Goal: Information Seeking & Learning: Find specific fact

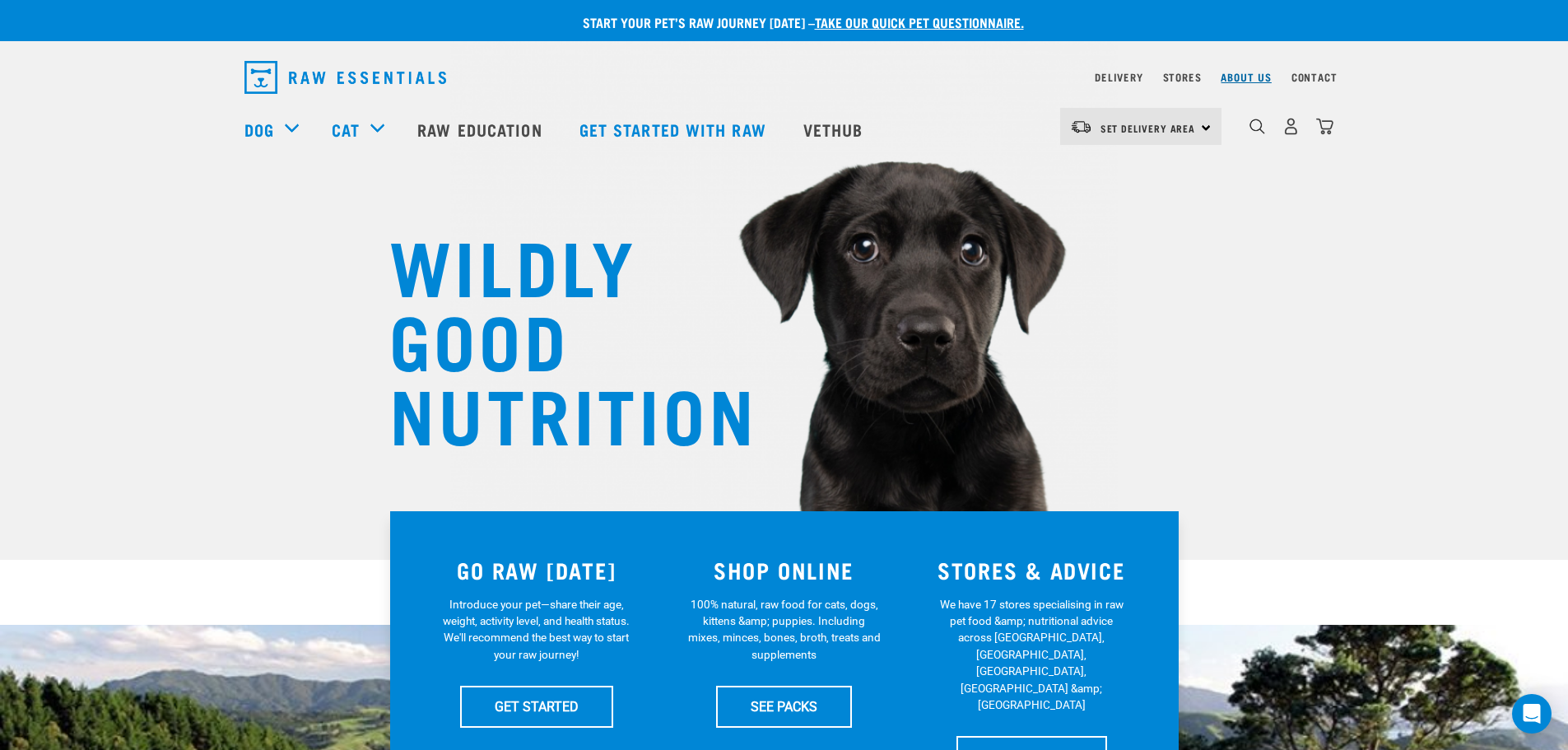
click at [1251, 77] on link "About Us" at bounding box center [1245, 77] width 50 height 5
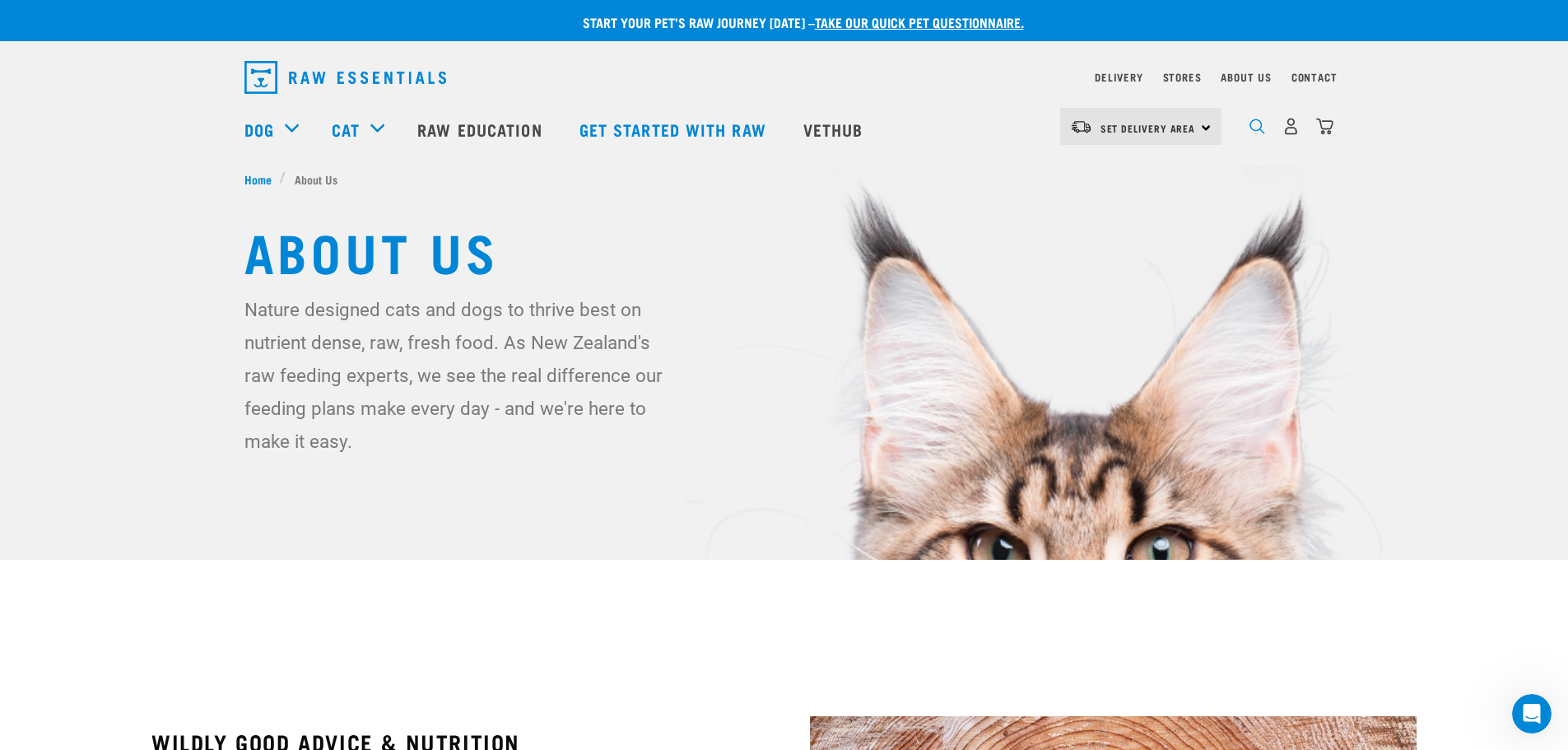
click at [1257, 133] on img "dropdown navigation" at bounding box center [1256, 125] width 15 height 15
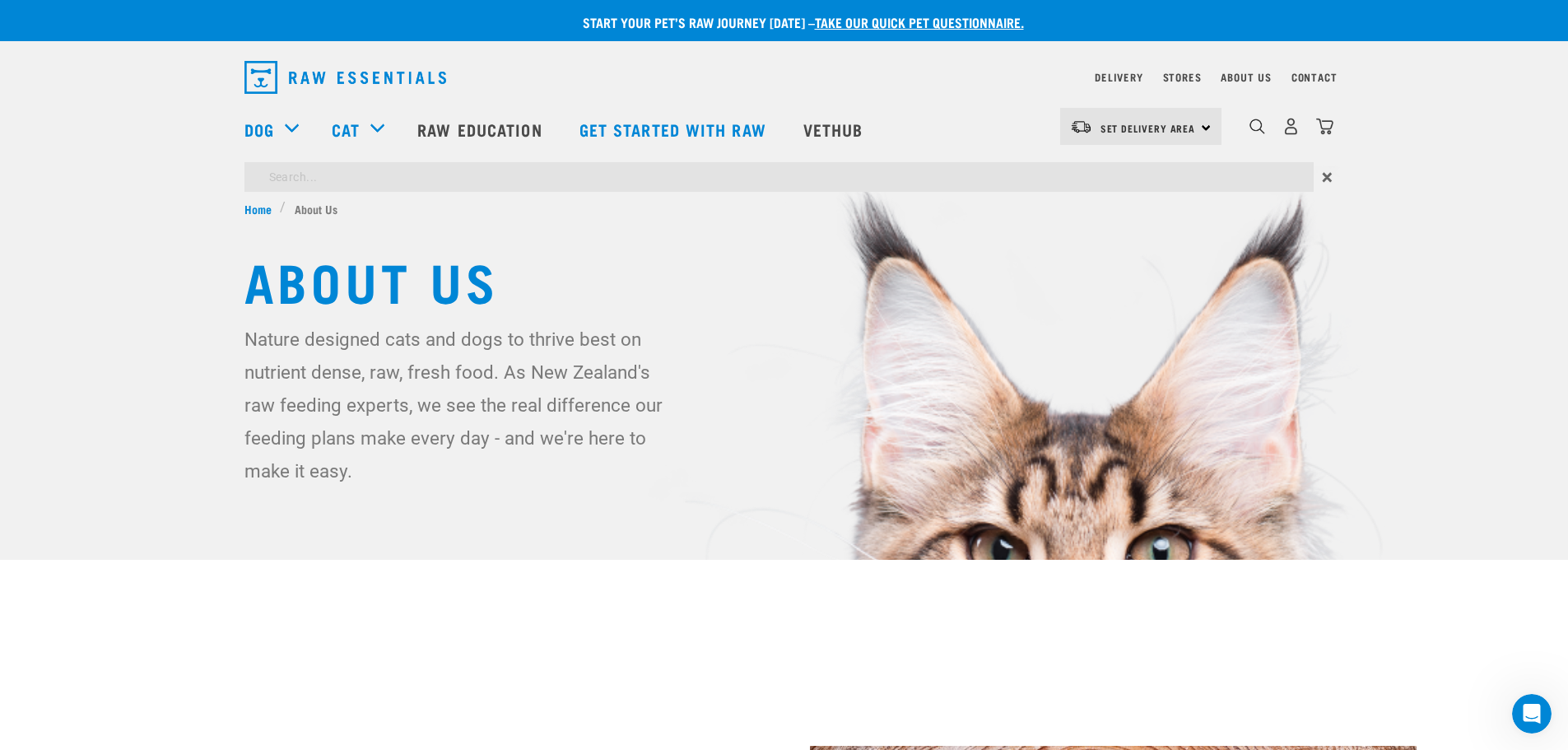
click at [419, 179] on div "Start your pet’s raw journey today – take our quick pet questionnaire. Delivery…" at bounding box center [784, 277] width 1568 height 554
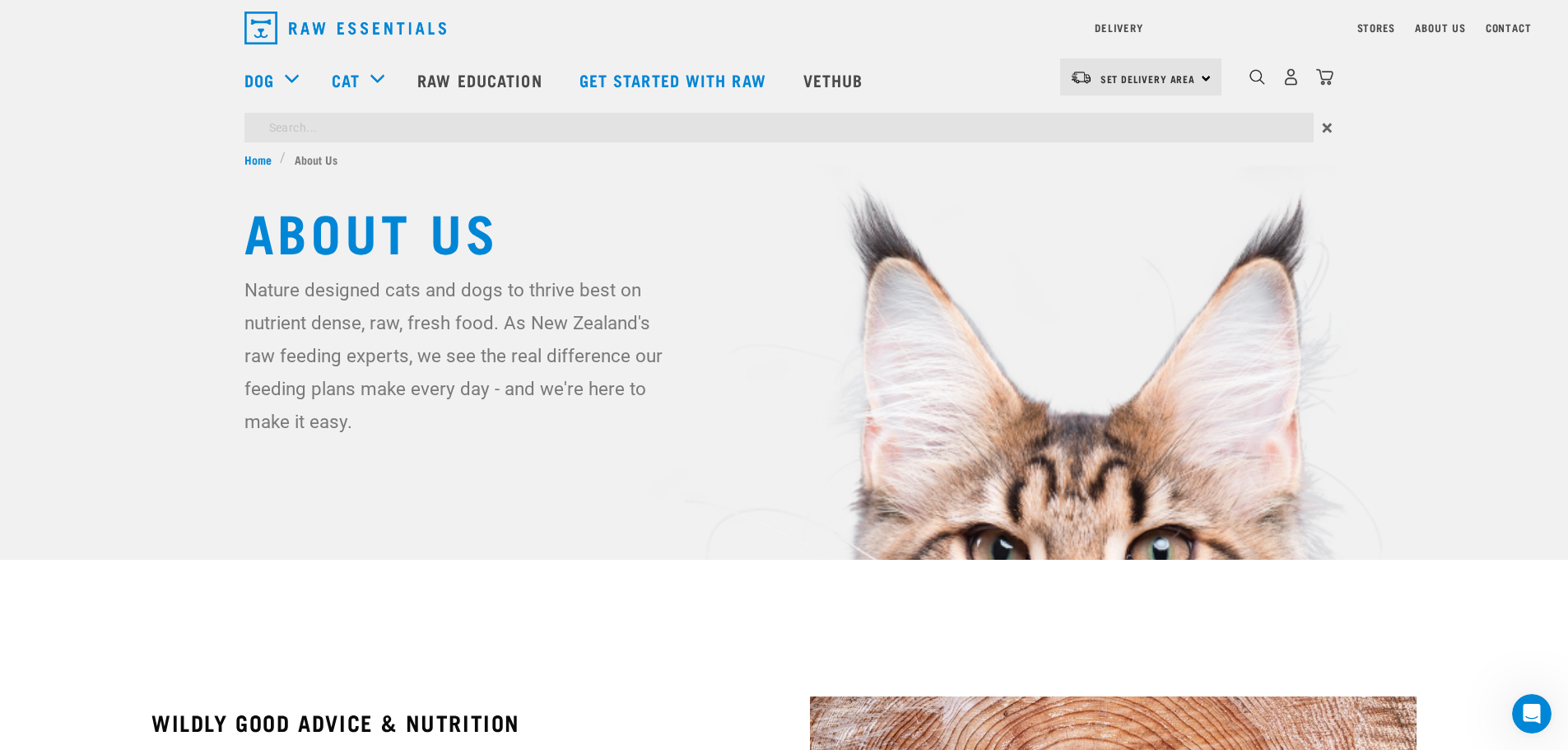
click at [334, 126] on input "search" at bounding box center [779, 127] width 1069 height 30
type input "opening hours"
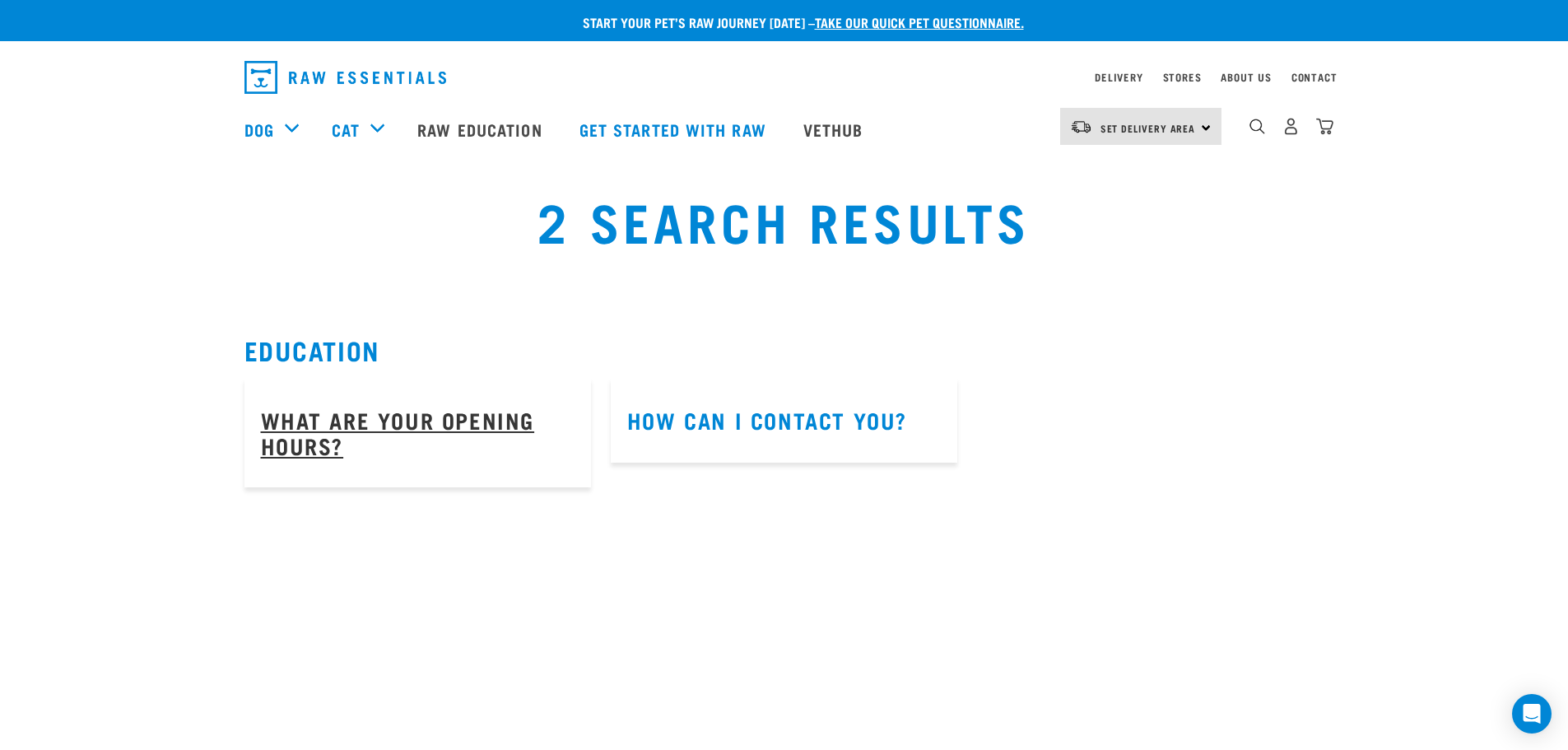
click at [379, 421] on link "What are your opening hours?" at bounding box center [397, 432] width 274 height 38
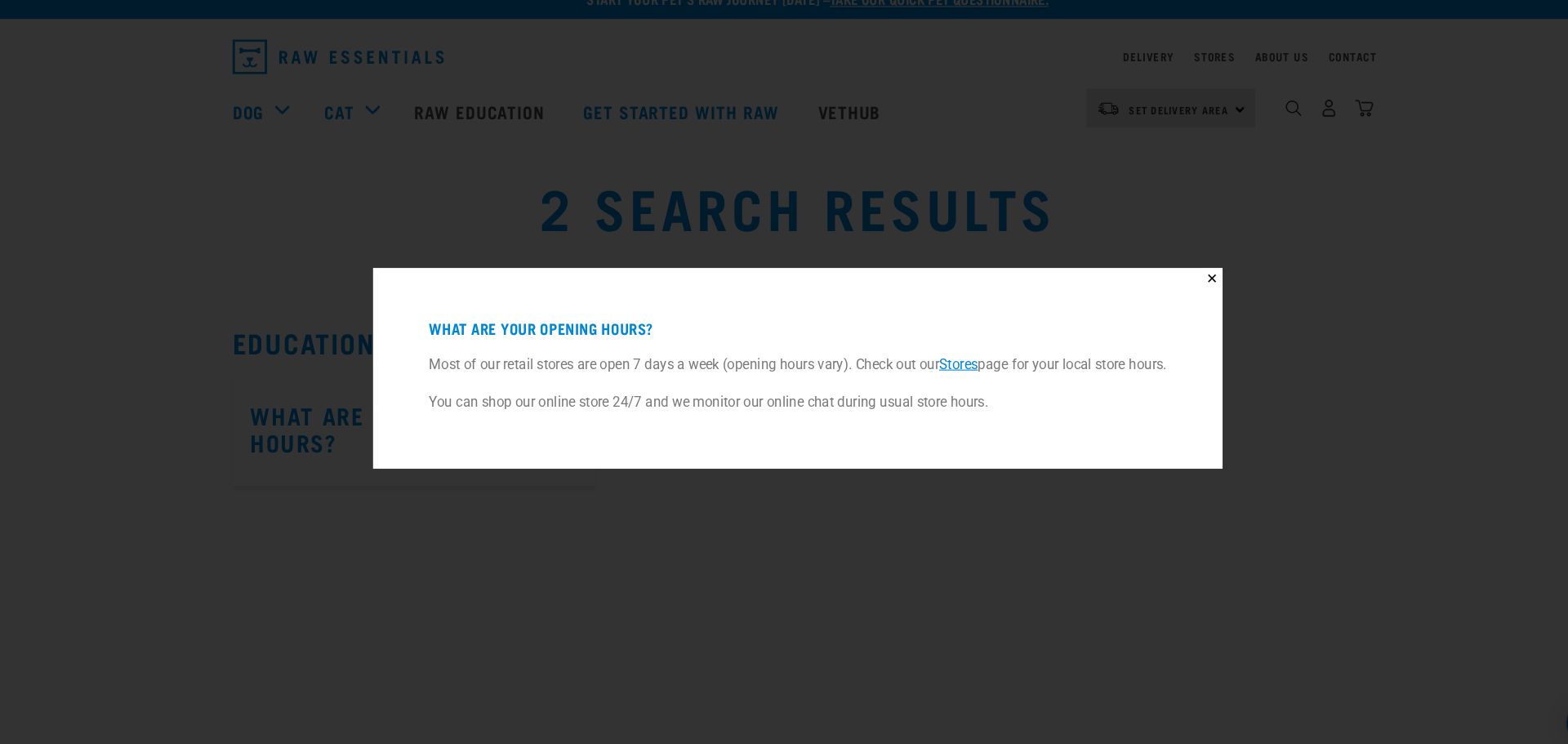
click at [939, 363] on link "Stores" at bounding box center [936, 368] width 37 height 15
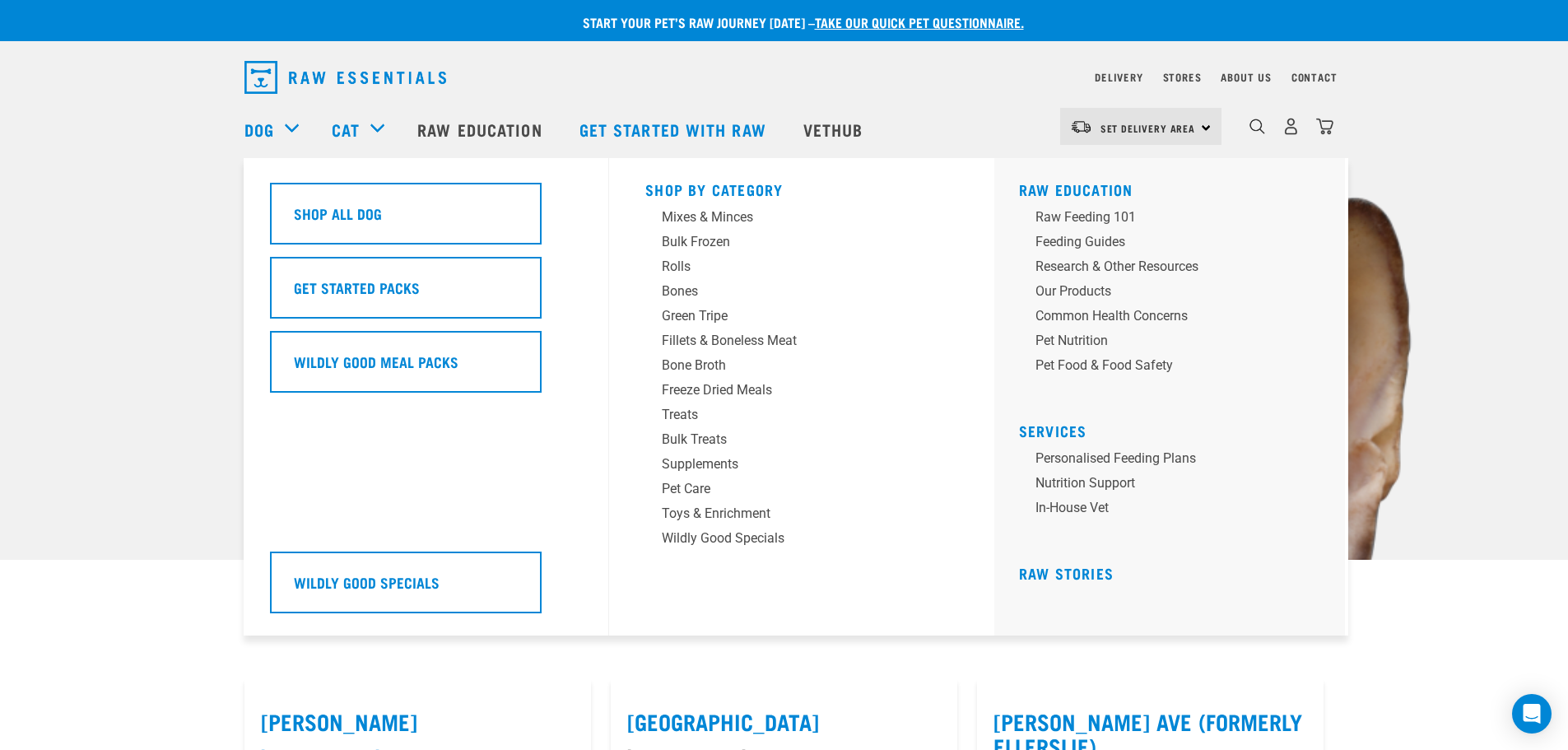
click at [293, 126] on div "Dog" at bounding box center [279, 129] width 71 height 66
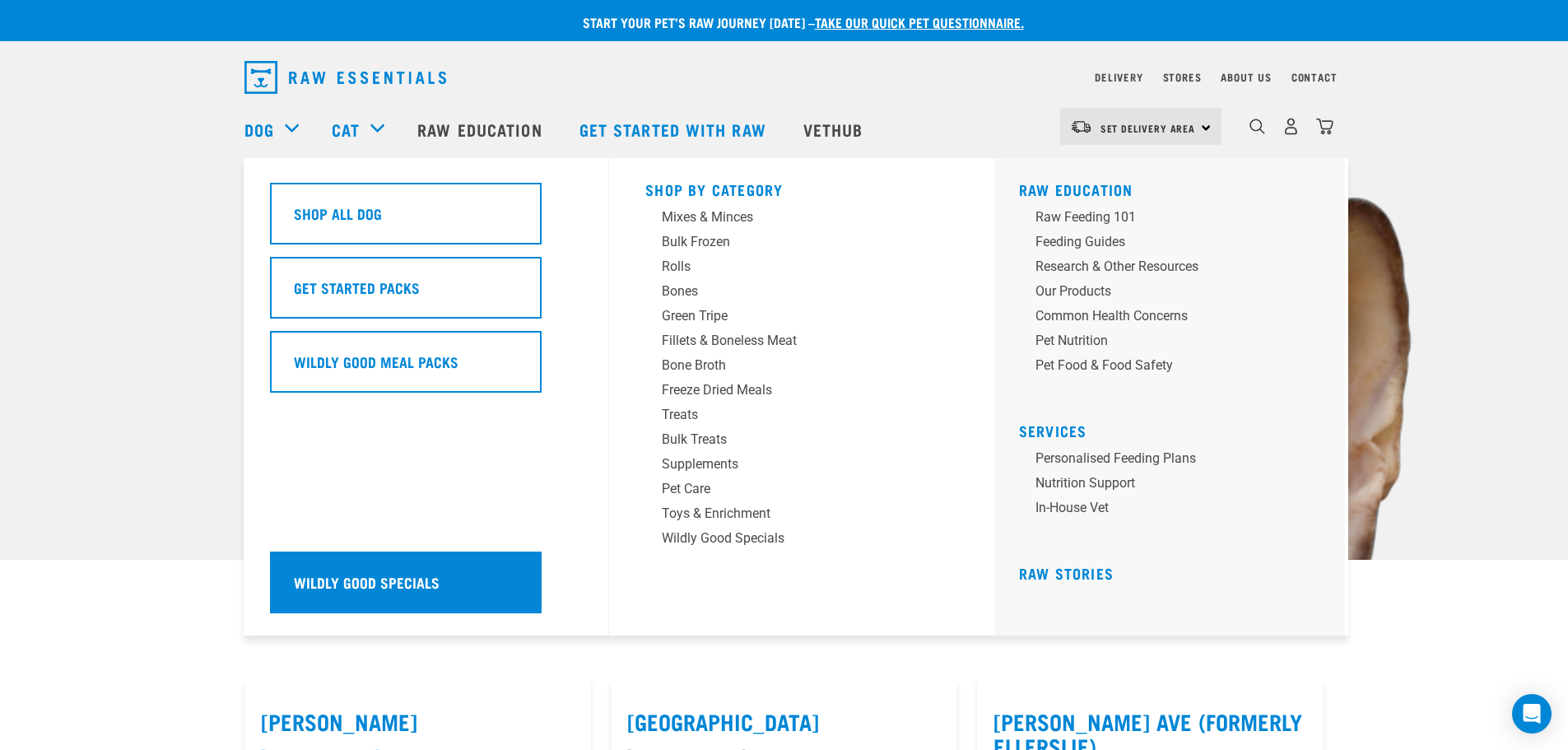
click at [411, 577] on h5 "Wildly Good Specials" at bounding box center [367, 582] width 146 height 22
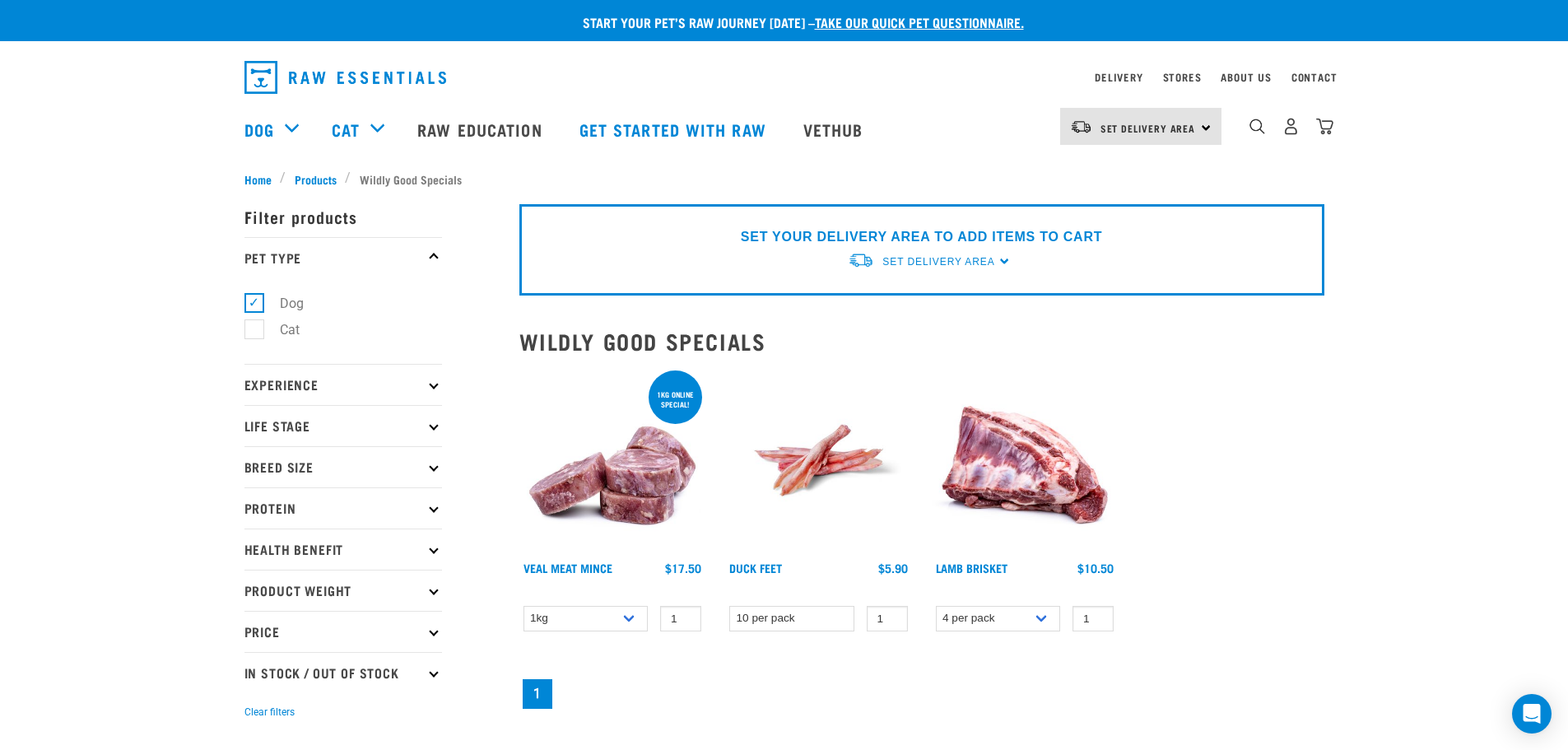
click at [432, 469] on icon at bounding box center [433, 466] width 9 height 9
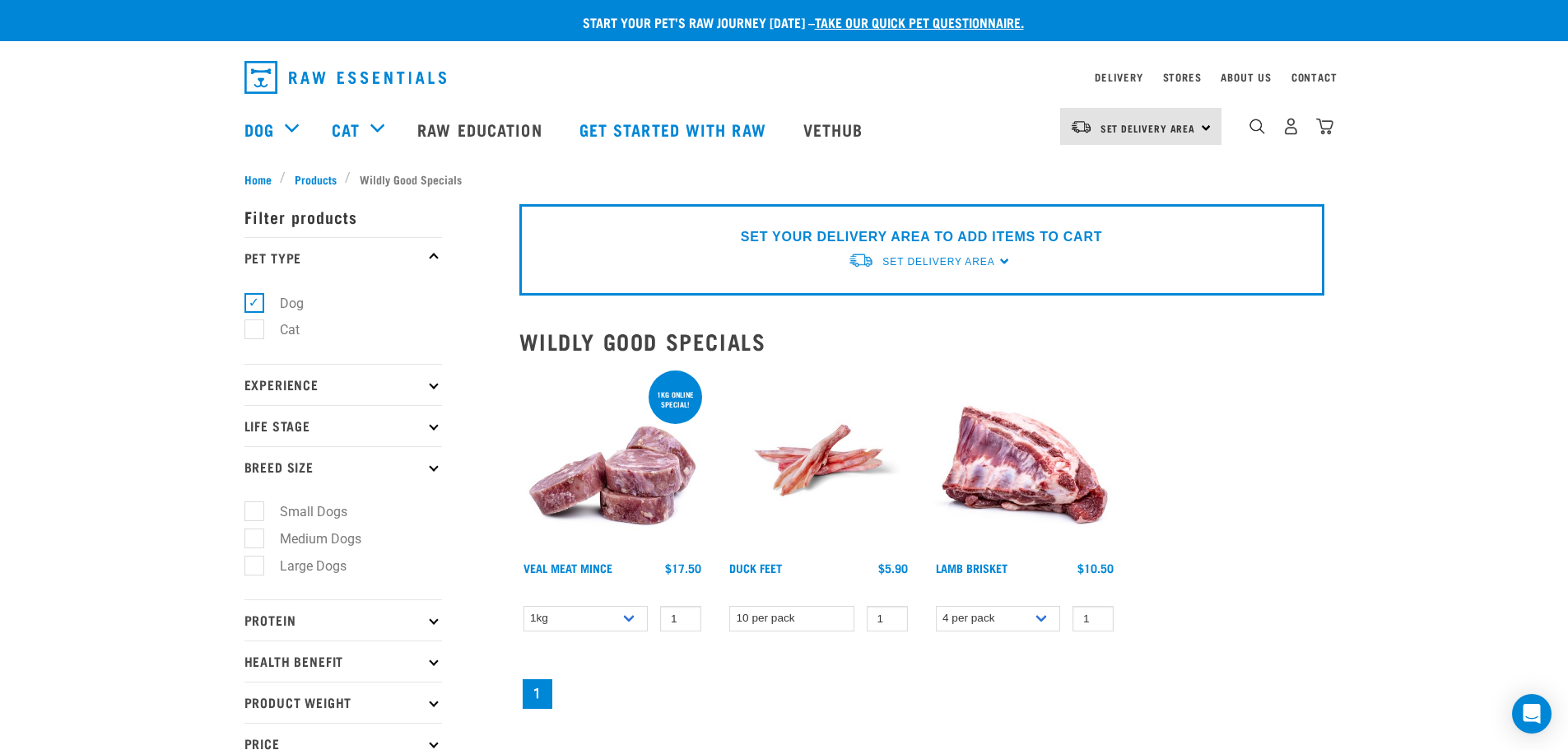
click at [253, 540] on label "Medium Dogs" at bounding box center [310, 538] width 114 height 21
click at [251, 540] on input "Medium Dogs" at bounding box center [250, 535] width 11 height 11
checkbox input "true"
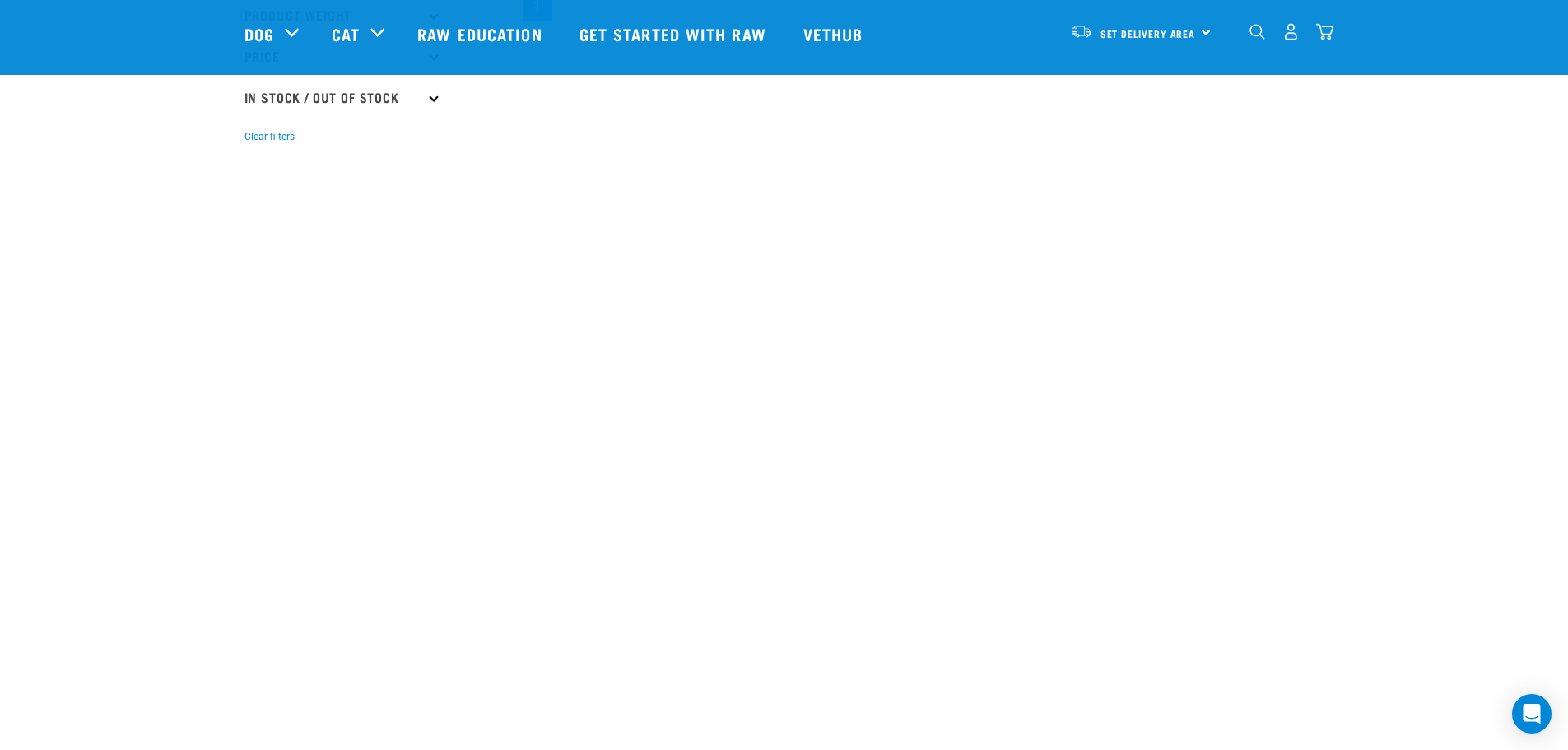
scroll to position [535, 0]
